Goal: Check status: Check status

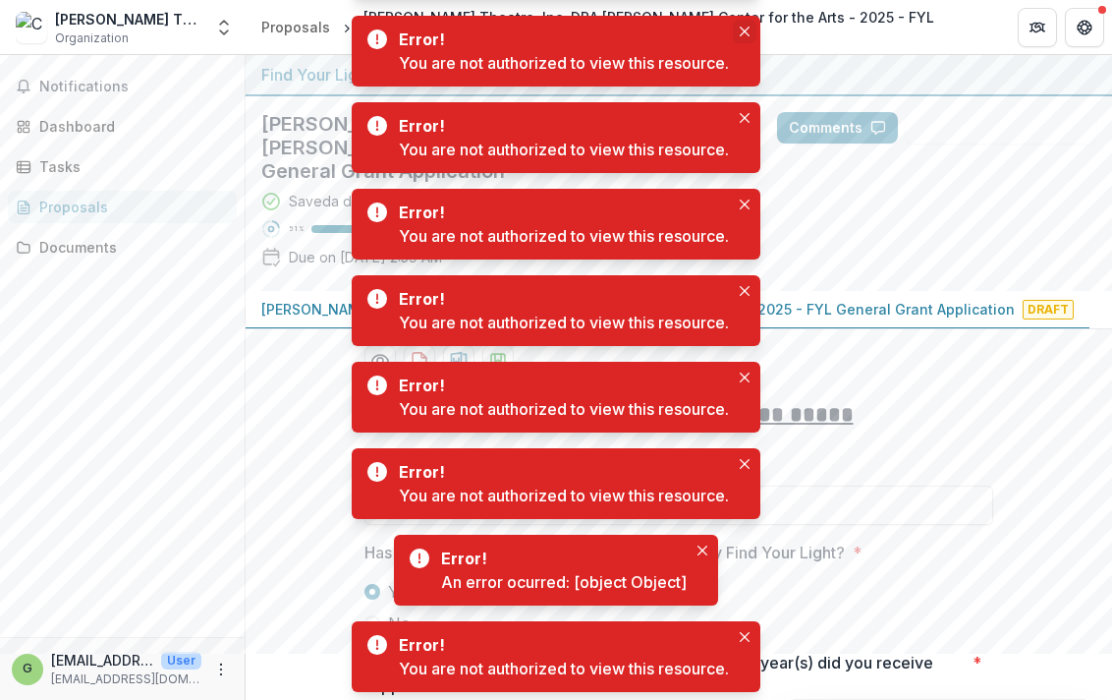
click at [744, 34] on icon "Close" at bounding box center [745, 32] width 10 height 10
click at [747, 26] on button "Close" at bounding box center [745, 32] width 24 height 24
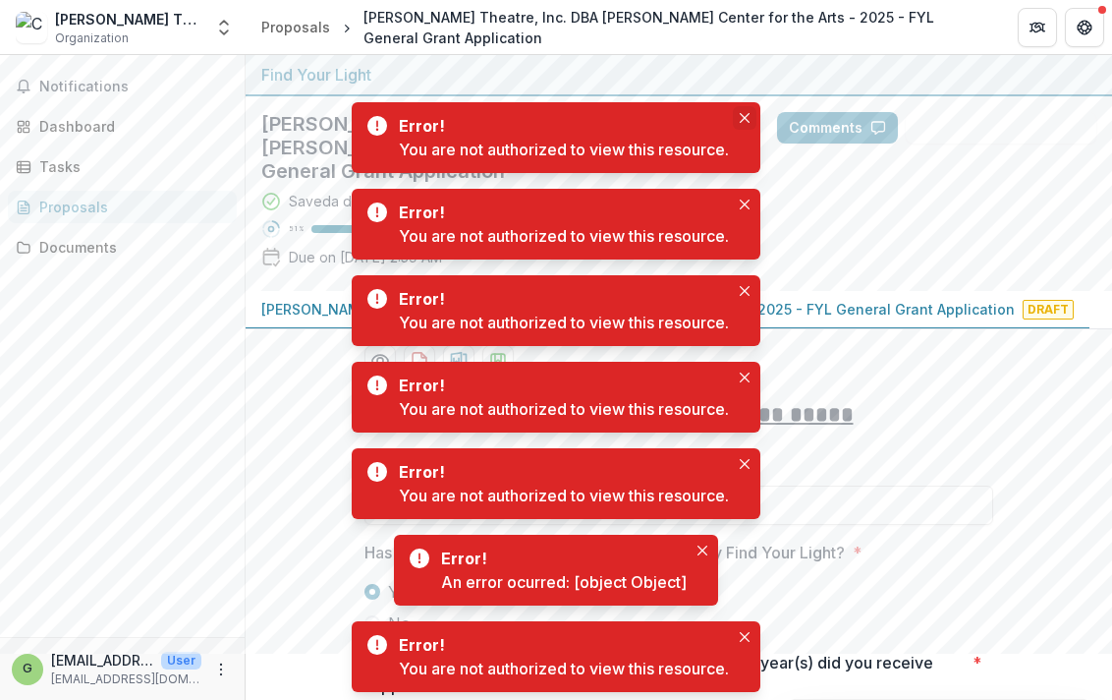
click at [750, 114] on icon "Close" at bounding box center [745, 118] width 10 height 10
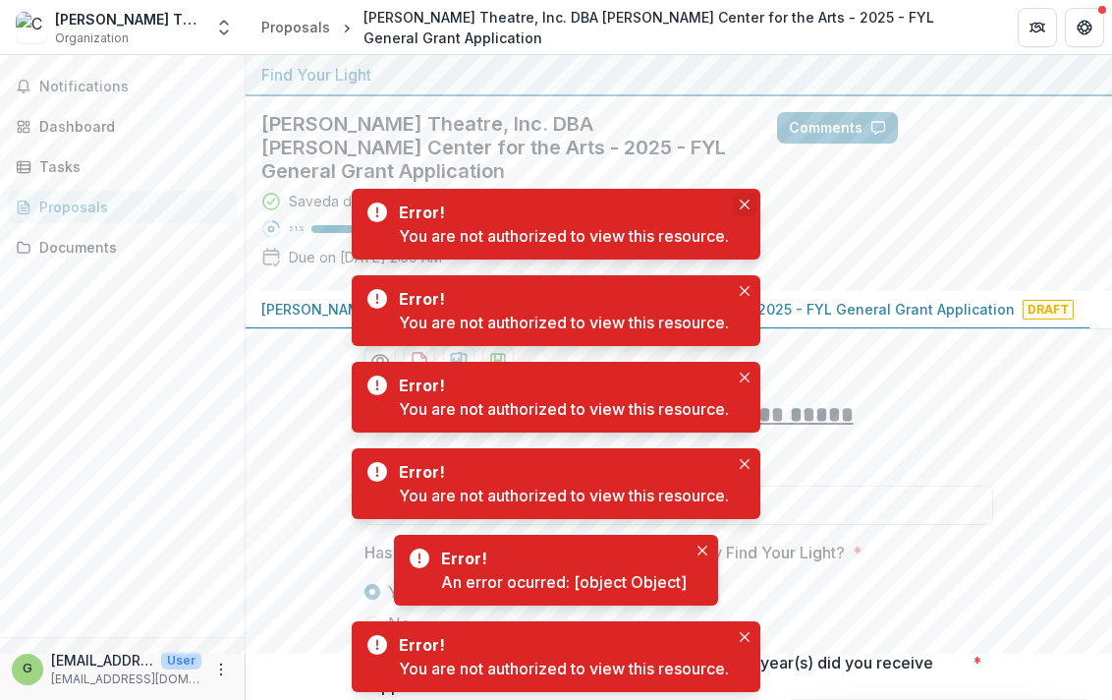
click at [737, 203] on button "Close" at bounding box center [745, 205] width 24 height 24
